Goal: Find specific page/section

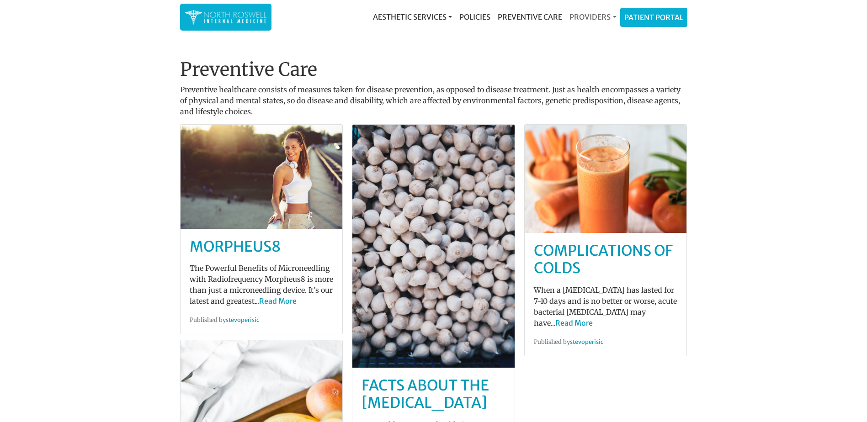
click at [596, 19] on link "Providers" at bounding box center [593, 17] width 54 height 18
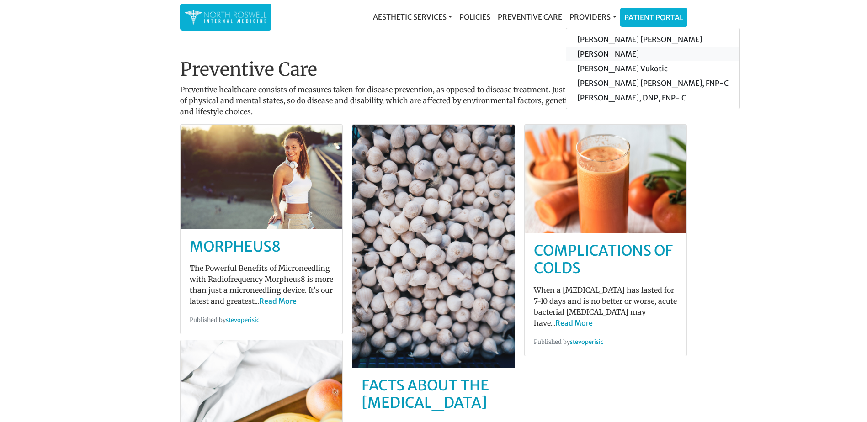
click at [602, 54] on link "[PERSON_NAME]" at bounding box center [652, 54] width 173 height 15
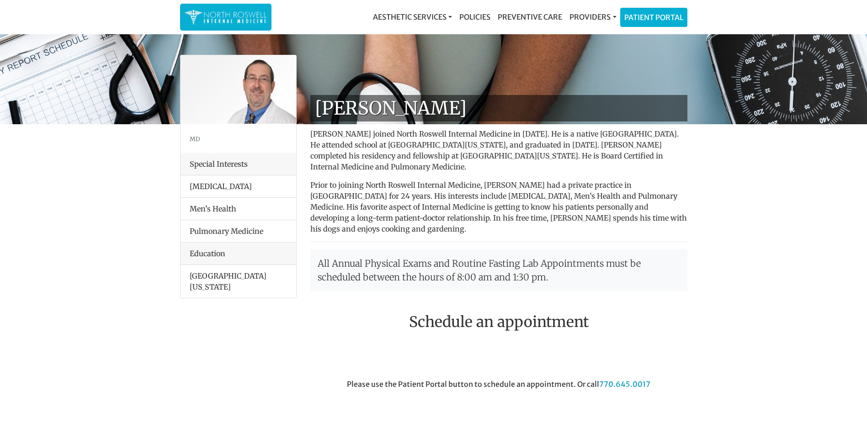
drag, startPoint x: 204, startPoint y: 281, endPoint x: 212, endPoint y: 275, distance: 9.1
click at [206, 280] on li "Emory University and Medical College of Georgia" at bounding box center [238, 281] width 116 height 33
click at [443, 19] on link "Aesthetic Services" at bounding box center [412, 17] width 86 height 18
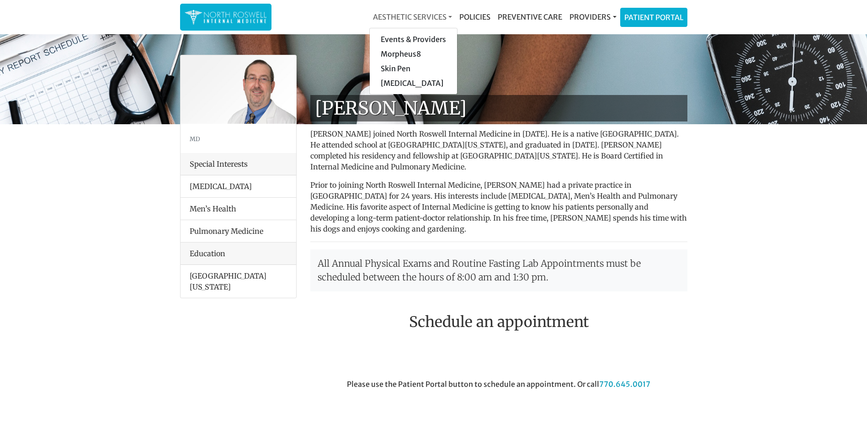
click at [443, 19] on link "Aesthetic Services" at bounding box center [412, 17] width 86 height 18
